Goal: Find specific page/section

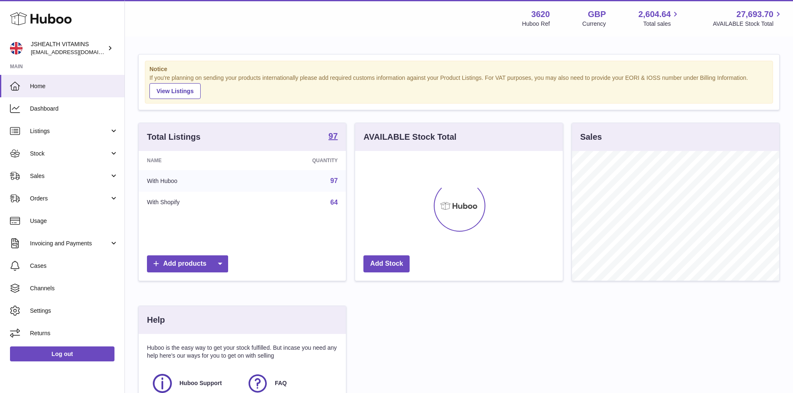
scroll to position [130, 208]
click at [93, 177] on span "Sales" at bounding box center [69, 176] width 79 height 8
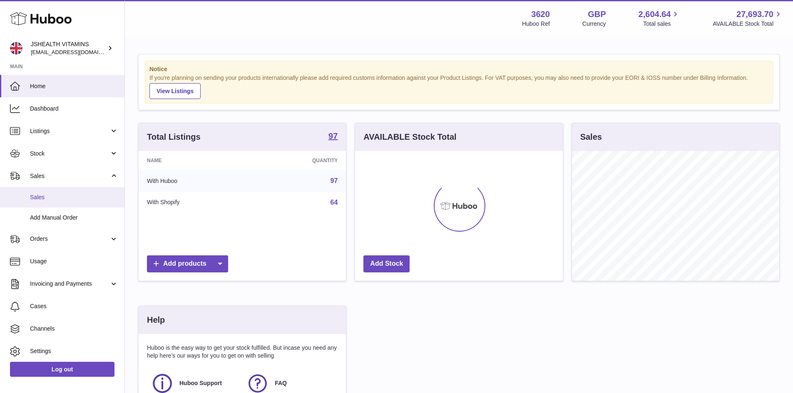
click at [93, 199] on span "Sales" at bounding box center [74, 197] width 88 height 8
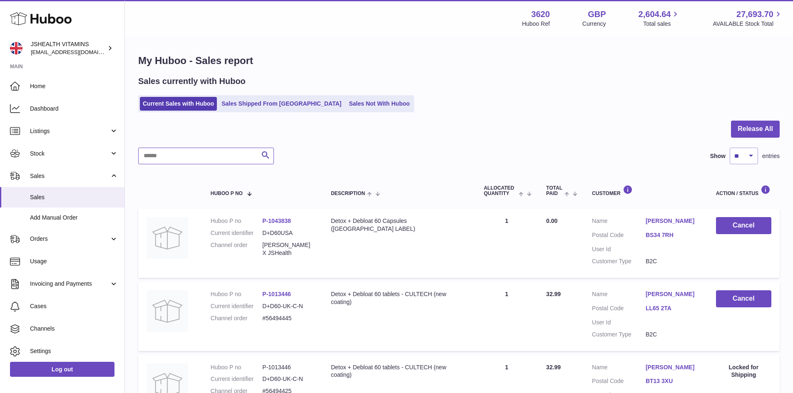
click at [198, 155] on input "text" at bounding box center [206, 156] width 136 height 17
paste input "**********"
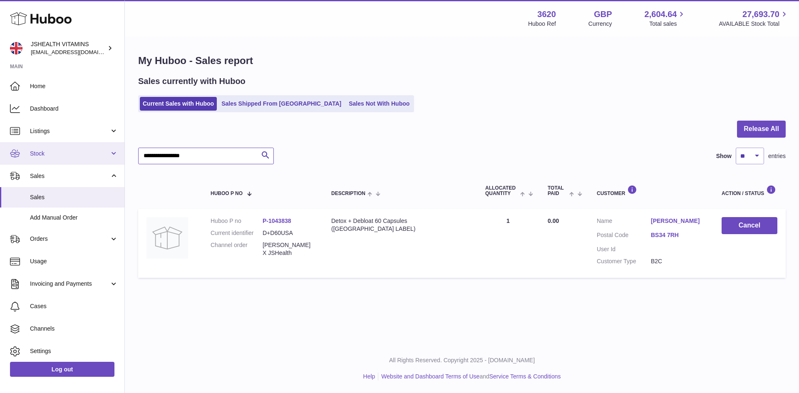
drag, startPoint x: 254, startPoint y: 154, endPoint x: 7, endPoint y: 151, distance: 246.3
click at [7, 151] on div "Huboo JSHEALTH VITAMINS [EMAIL_ADDRESS][DOMAIN_NAME] Main Home Dashboard Listin…" at bounding box center [399, 196] width 799 height 393
type input "**********"
click at [518, 271] on td "Quantity Sold 1" at bounding box center [508, 243] width 62 height 69
drag, startPoint x: 213, startPoint y: 155, endPoint x: 73, endPoint y: 162, distance: 140.8
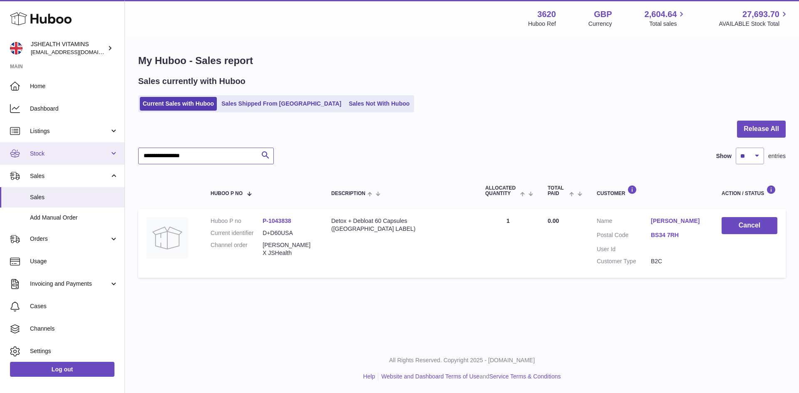
click at [73, 162] on div "Huboo JSHEALTH VITAMINS [EMAIL_ADDRESS][DOMAIN_NAME] Main Home Dashboard Listin…" at bounding box center [399, 196] width 799 height 393
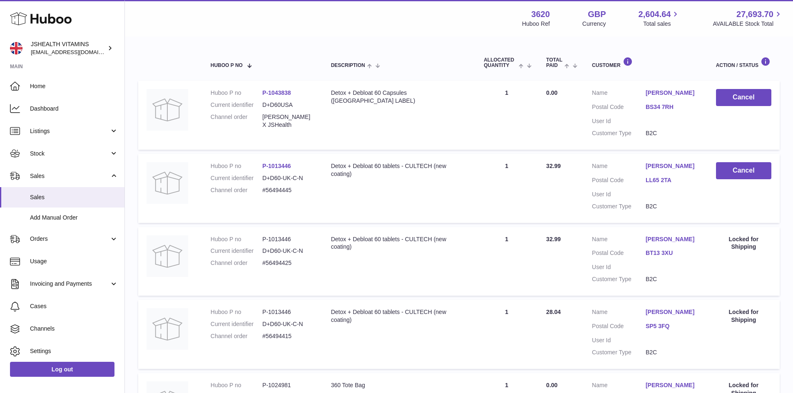
scroll to position [125, 0]
